Goal: Information Seeking & Learning: Learn about a topic

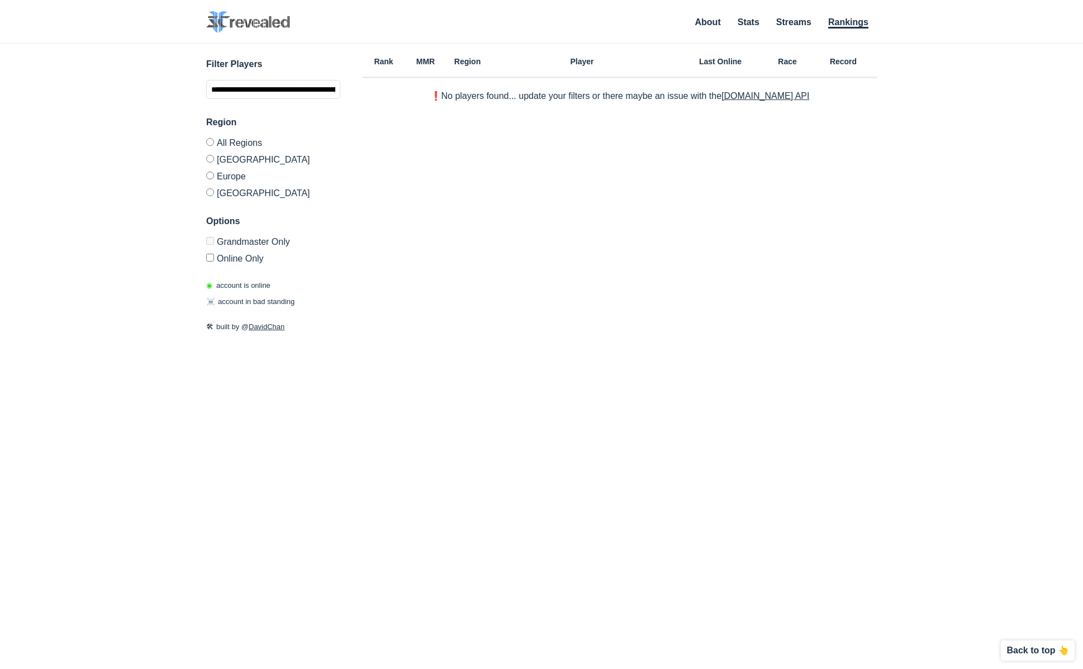
scroll to position [0, 67]
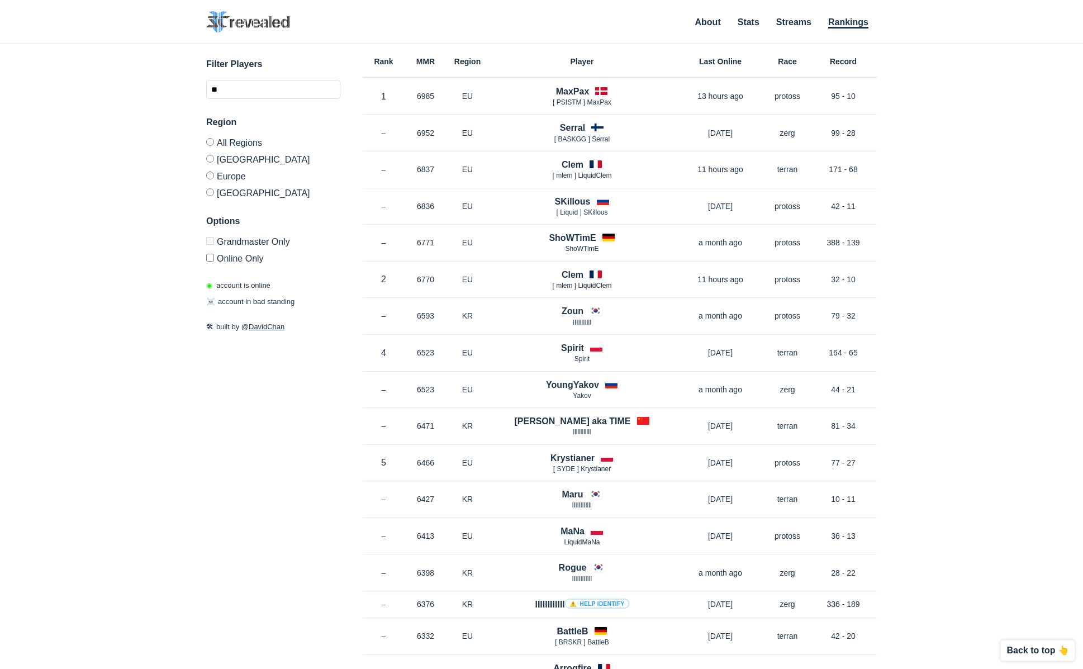
type input "*"
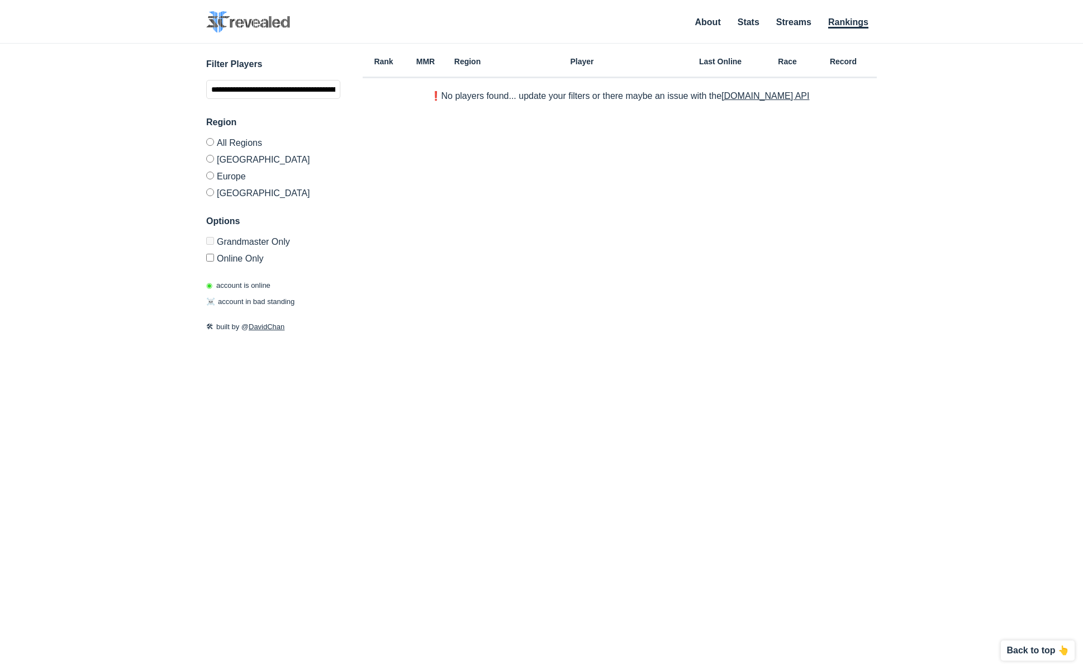
scroll to position [0, 67]
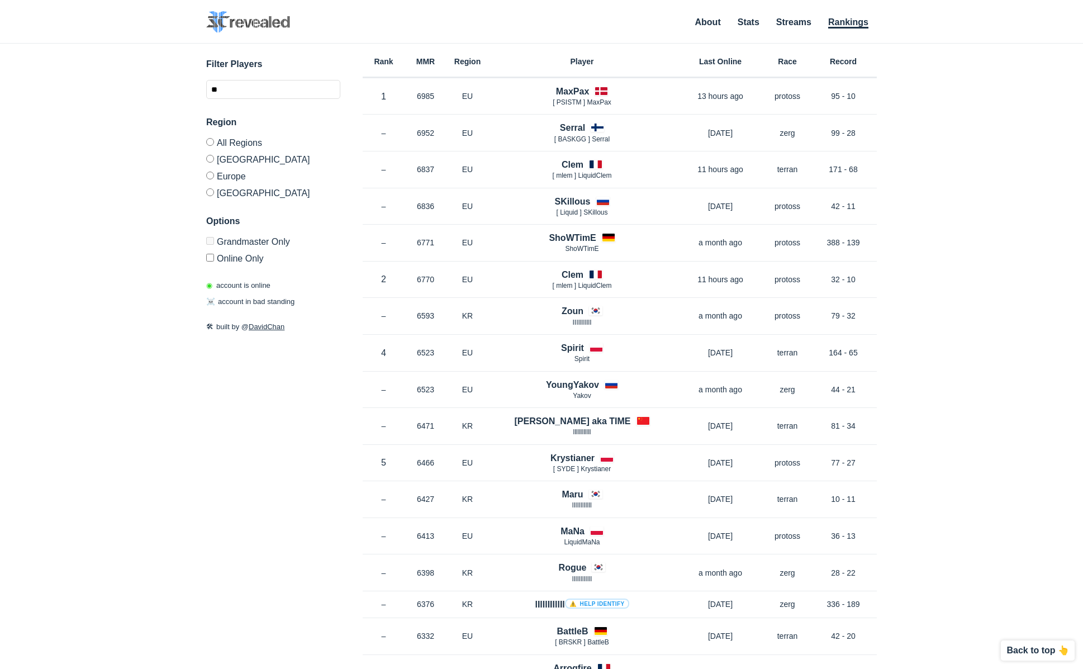
type input "*"
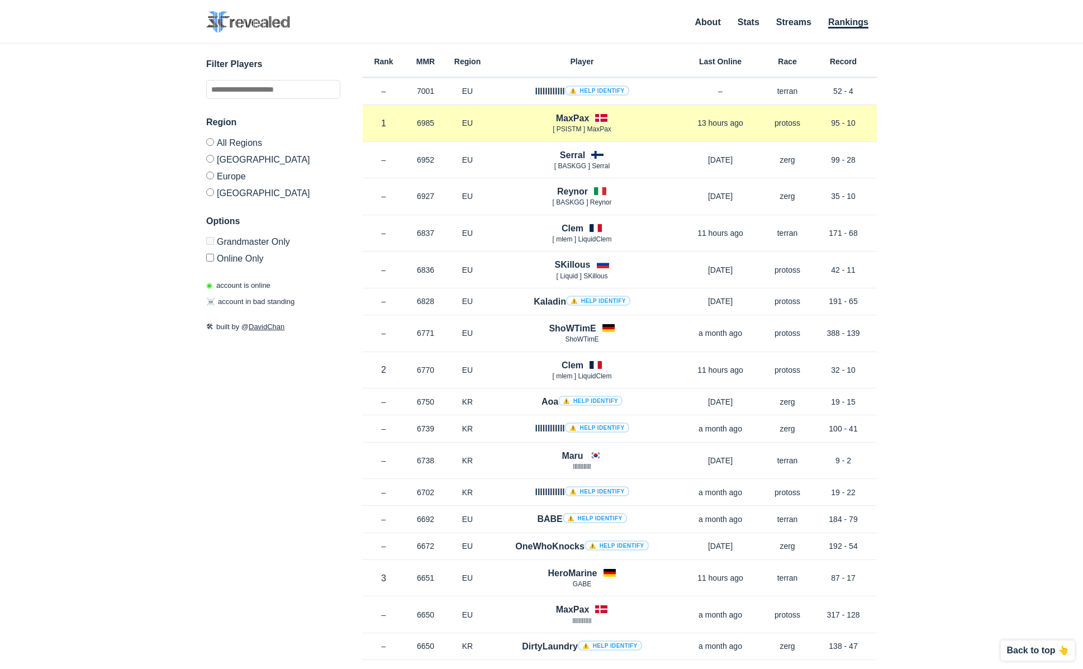
click at [576, 117] on h4 "MaxPax" at bounding box center [573, 118] width 34 height 13
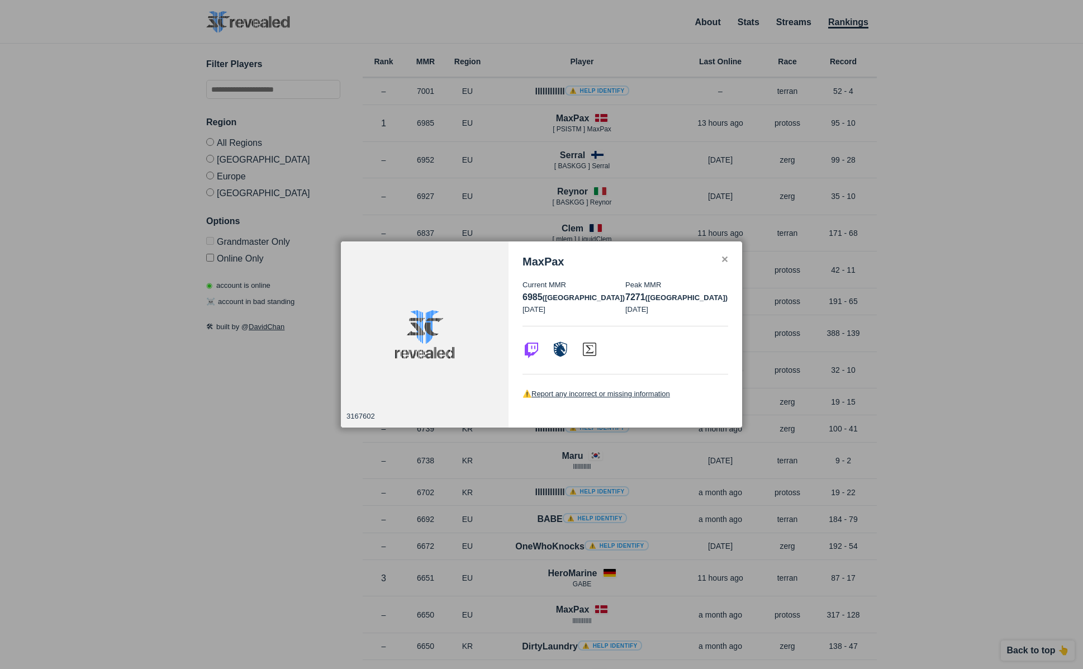
click at [94, 370] on div at bounding box center [541, 334] width 1083 height 669
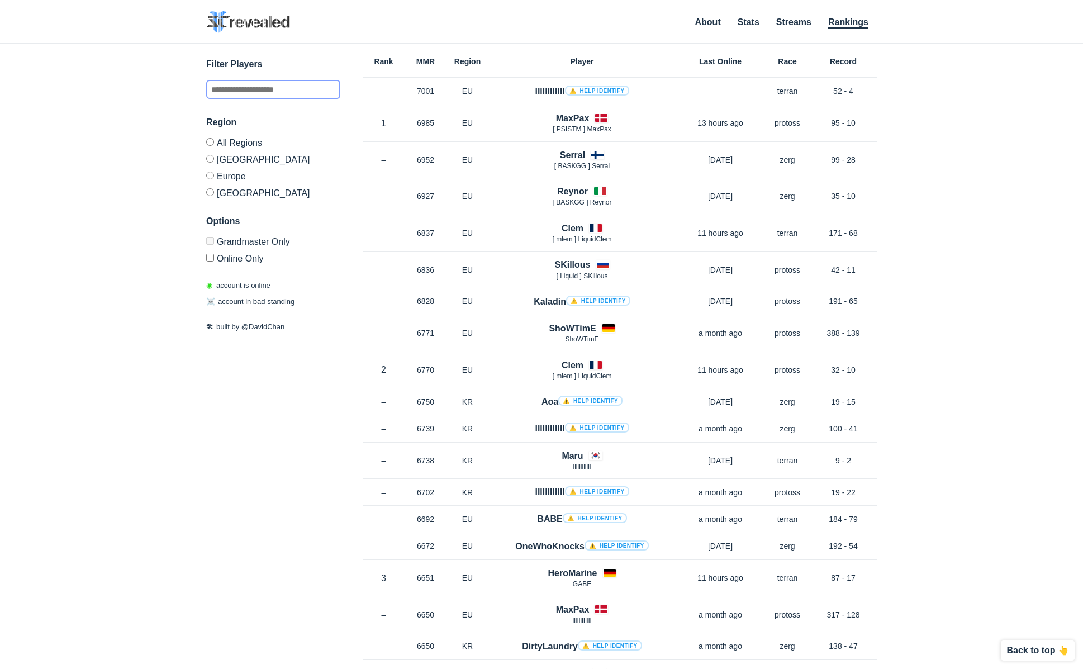
click at [240, 89] on input "text" at bounding box center [273, 89] width 134 height 19
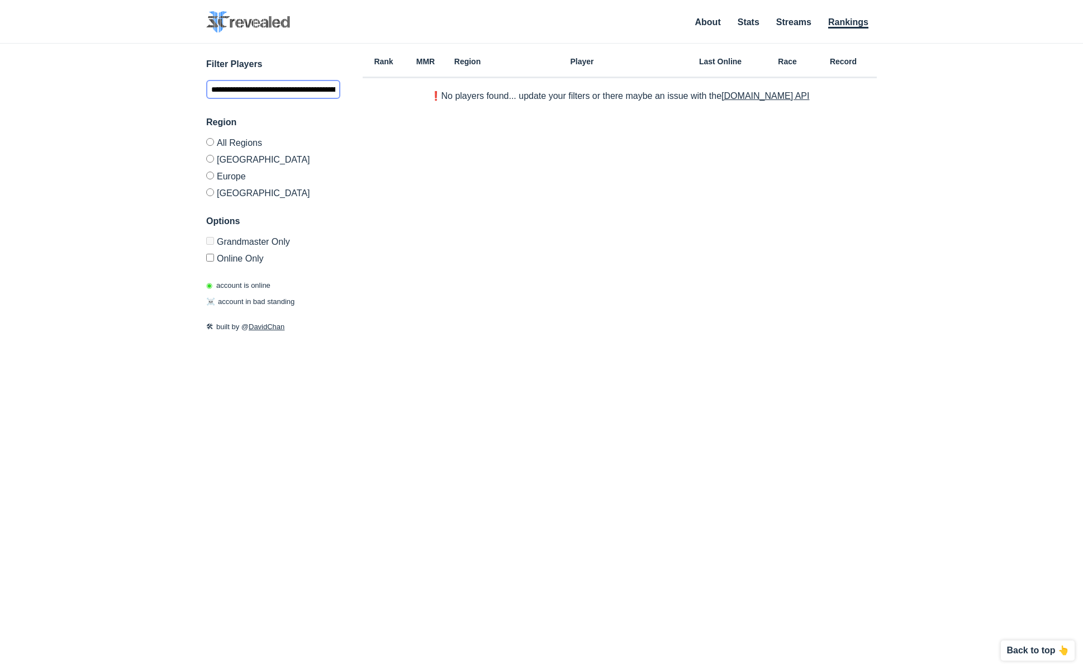
scroll to position [0, 67]
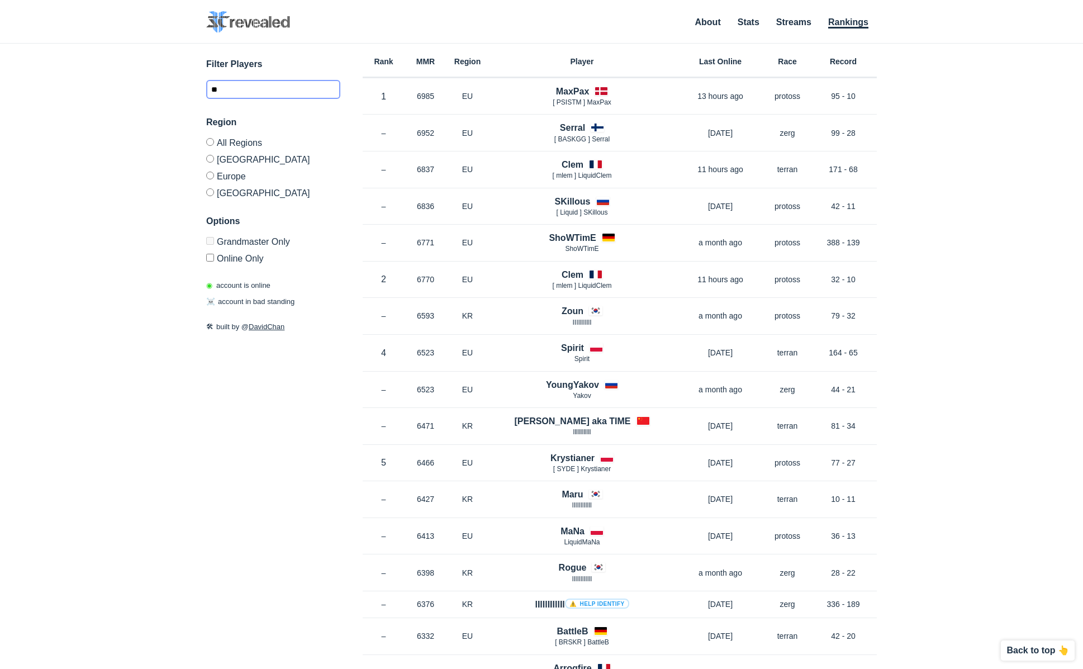
type input "*"
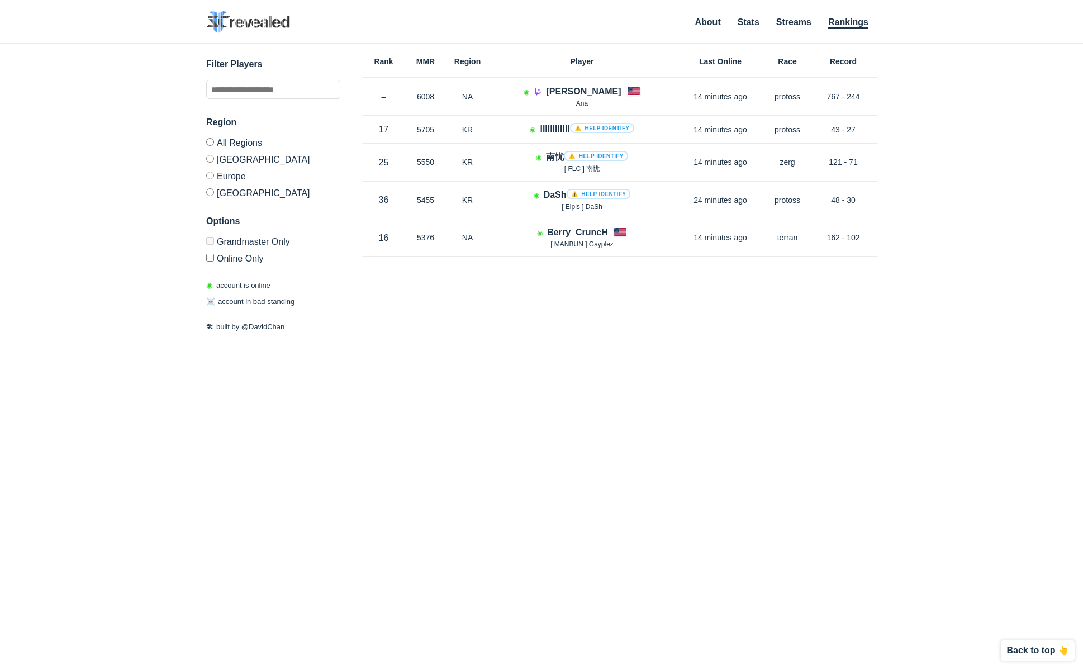
click at [215, 189] on label "[GEOGRAPHIC_DATA]" at bounding box center [273, 191] width 134 height 14
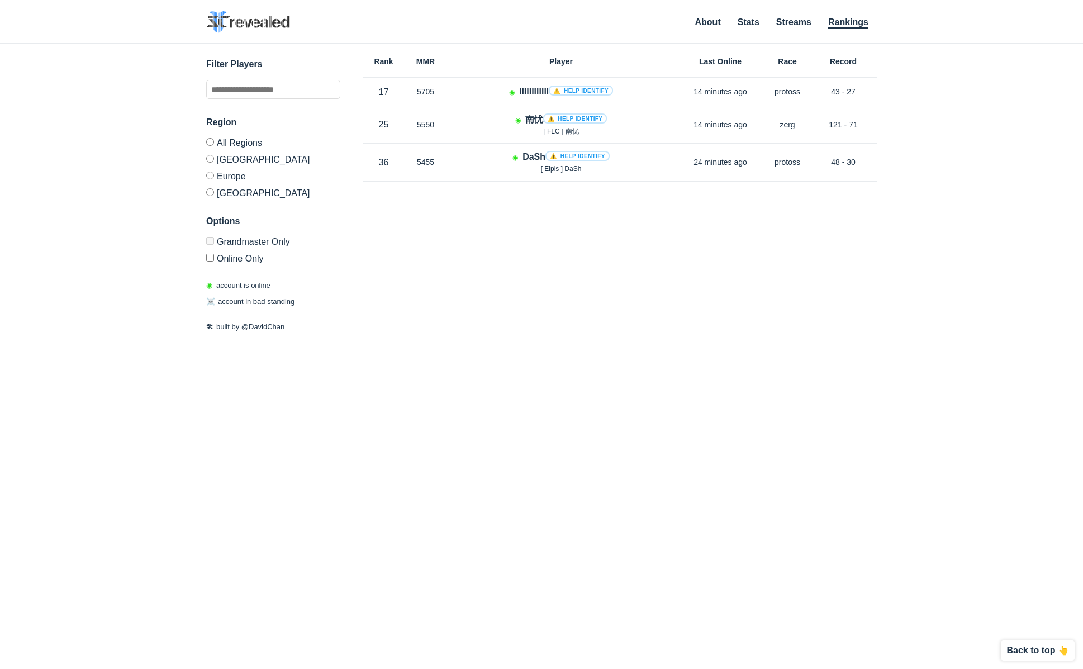
click at [608, 409] on div "Rank MMR Region Player Last Online Race Record Rank 17 in KR MMR 5705 Region KR…" at bounding box center [620, 314] width 514 height 541
click at [487, 20] on div "SC2 Revealed SC2 Revealed identifies StarCraft 2 barcode players on Grandmaster…" at bounding box center [541, 22] width 670 height 23
click at [257, 33] on link at bounding box center [248, 22] width 84 height 23
click at [664, 293] on div "Rank MMR Region Player Last Online Race Record Rank 17 in KR MMR 5705 Region KR…" at bounding box center [620, 314] width 514 height 541
click at [225, 147] on label "All Regions" at bounding box center [273, 144] width 134 height 12
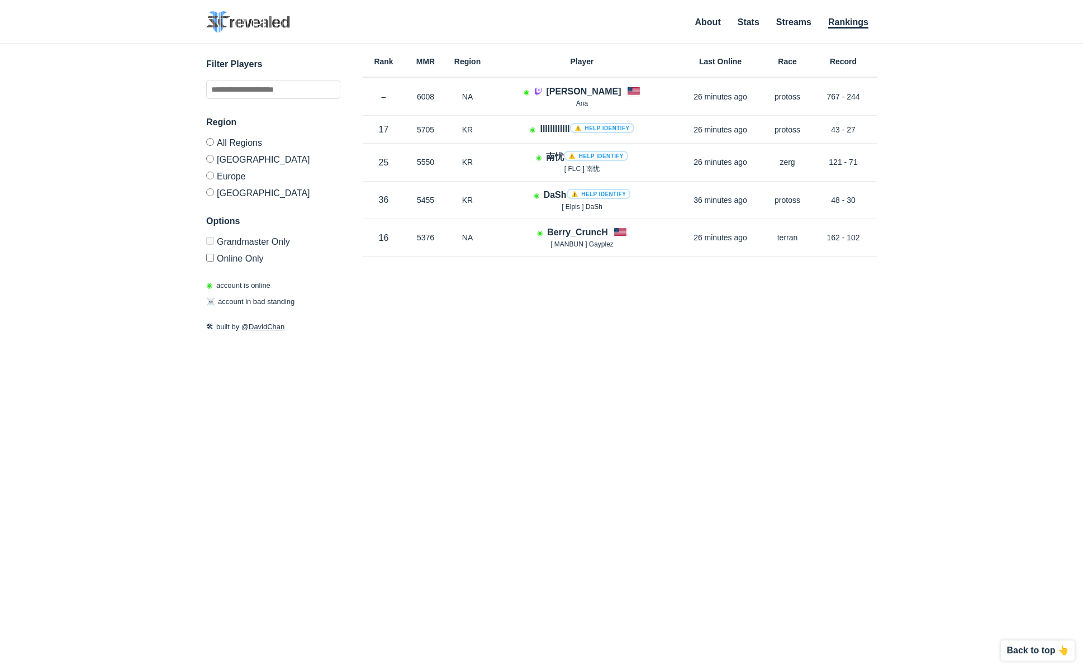
click at [225, 247] on label "Grandmaster Only" at bounding box center [273, 243] width 134 height 12
click at [226, 257] on label "Online Only" at bounding box center [273, 256] width 134 height 14
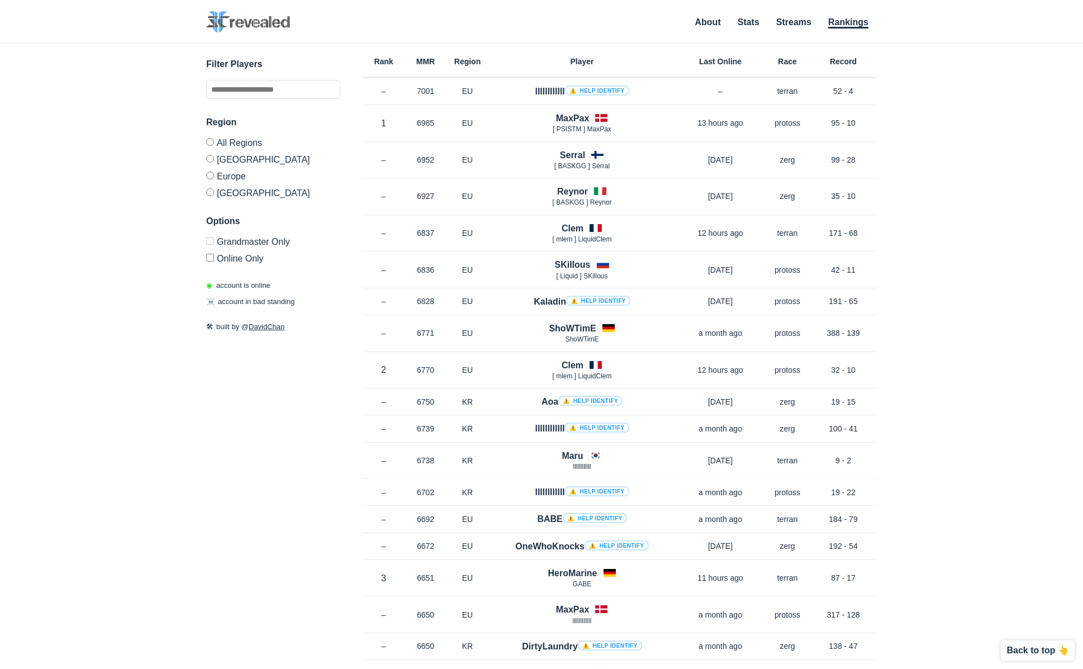
click at [223, 196] on label "[GEOGRAPHIC_DATA]" at bounding box center [273, 191] width 134 height 14
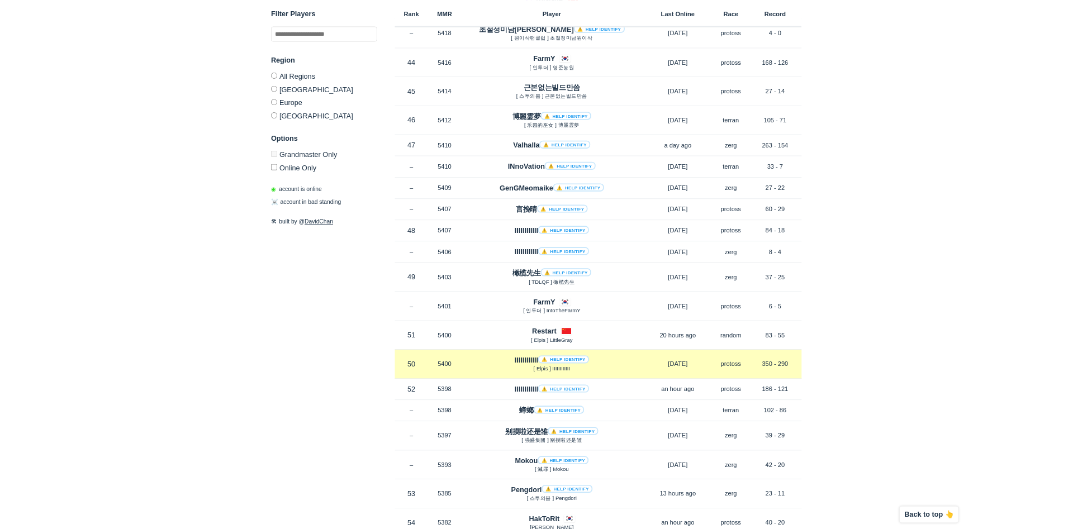
scroll to position [5894, 0]
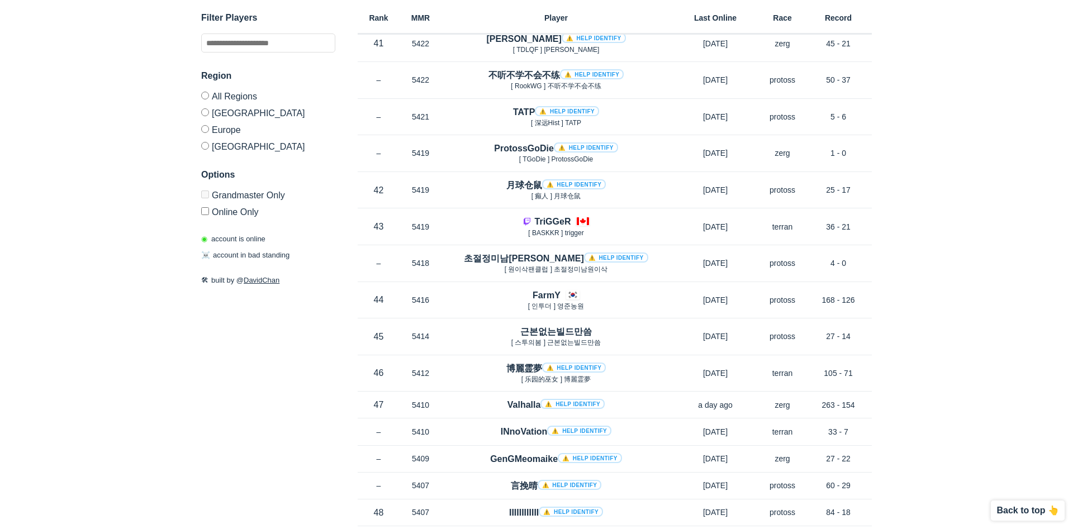
scroll to position [5179, 0]
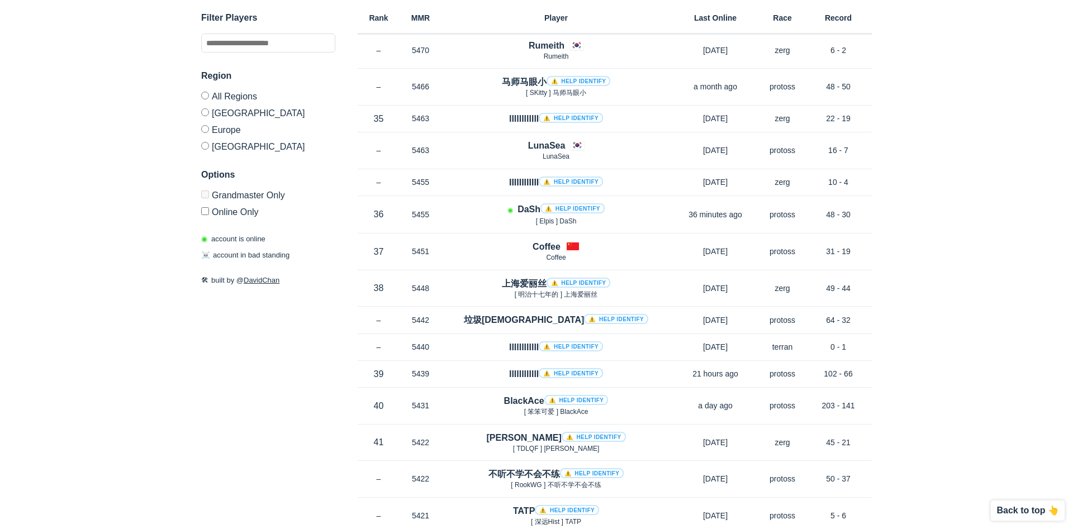
click at [254, 215] on label "Online Only" at bounding box center [268, 210] width 134 height 14
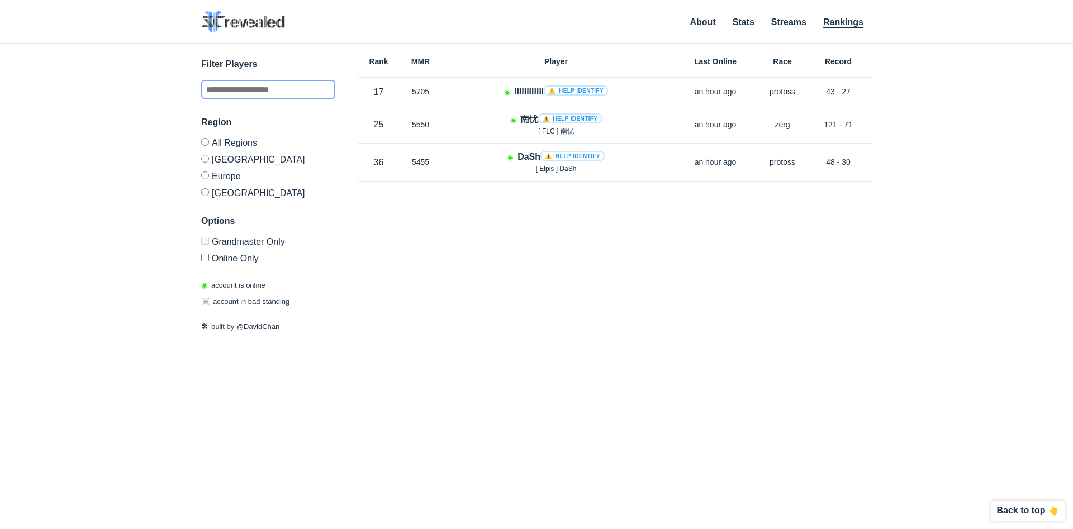
click at [281, 87] on input "text" at bounding box center [268, 89] width 134 height 19
click at [436, 293] on div "Rank MMR Region Player Last Online Race Record Rank 17 in KR MMR 5705 Region KR…" at bounding box center [615, 245] width 514 height 402
click at [445, 255] on div "Rank MMR Region Player Last Online Race Record Rank 17 in KR MMR 5705 Region KR…" at bounding box center [615, 245] width 514 height 402
